Goal: Task Accomplishment & Management: Use online tool/utility

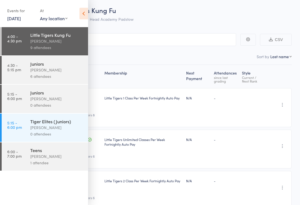
click at [33, 157] on div "[PERSON_NAME]" at bounding box center [56, 156] width 53 height 6
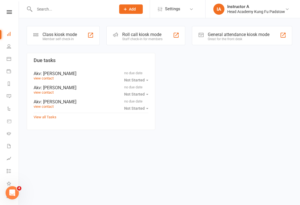
click at [51, 7] on input "text" at bounding box center [72, 9] width 79 height 8
click at [122, 35] on div "Roll call kiosk mode" at bounding box center [142, 34] width 40 height 5
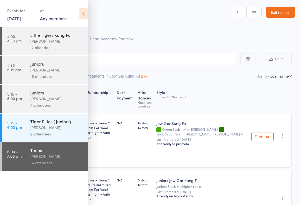
click at [87, 10] on icon at bounding box center [83, 14] width 9 height 12
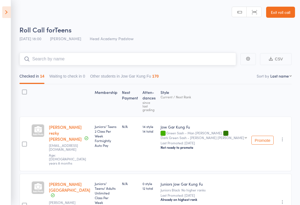
click at [43, 59] on input "search" at bounding box center [127, 59] width 216 height 13
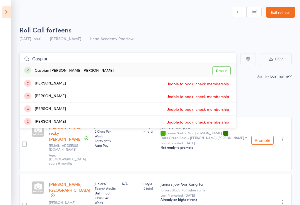
type input "Caspian"
click at [34, 69] on div "Caspian [PERSON_NAME] [PERSON_NAME]" at bounding box center [68, 71] width 89 height 6
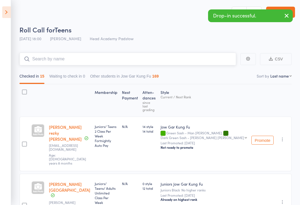
click at [42, 55] on input "search" at bounding box center [127, 59] width 216 height 13
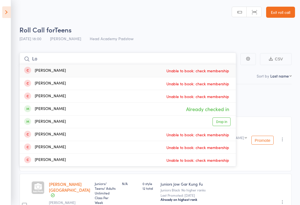
type input "L"
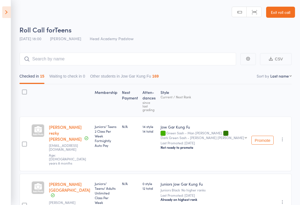
click at [298, 12] on header "Roll Call for Teens [DATE] 18:00 [PERSON_NAME] Head Academy Padstow Manual sear…" at bounding box center [150, 22] width 300 height 44
click at [1, 10] on aside "Events for [DATE] [DATE] [DATE] Sun Mon Tue Wed Thu Fri Sat 31 27 28 29 30 31 0…" at bounding box center [5, 102] width 11 height 205
click at [9, 12] on icon at bounding box center [6, 12] width 9 height 12
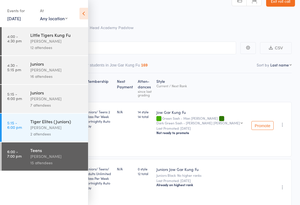
scroll to position [25, 0]
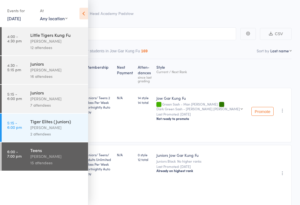
click at [87, 13] on icon at bounding box center [83, 14] width 9 height 12
